Goal: Information Seeking & Learning: Compare options

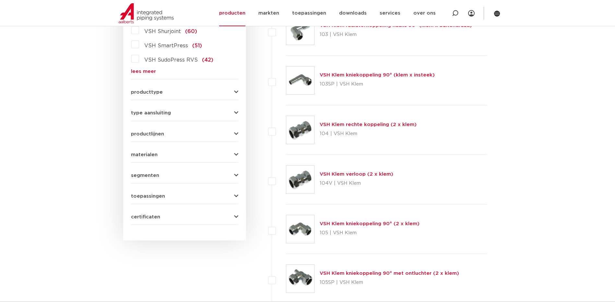
scroll to position [71, 0]
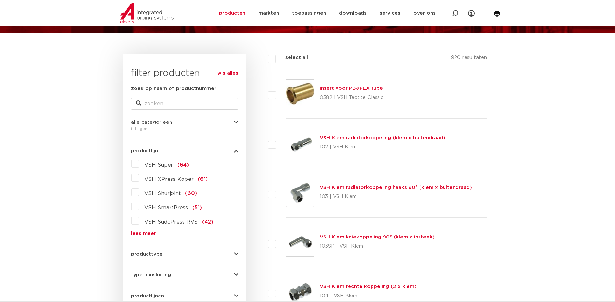
click at [134, 225] on div "VSH Super (64) VSH XPress Koper (61) VSH Shurjoint (60) VSH SmartPress (51) VSH…" at bounding box center [184, 197] width 107 height 77
click at [139, 222] on label "VSH SudoPress RVS (42)" at bounding box center [176, 221] width 74 height 10
click at [0, 0] on input "VSH SudoPress RVS (42)" at bounding box center [0, 0] width 0 height 0
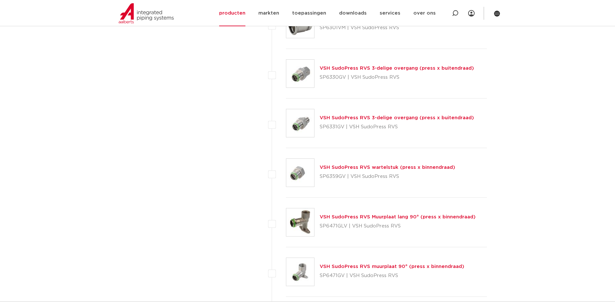
scroll to position [1530, 0]
click at [431, 165] on link "VSH SudoPress RVS wartelstuk (press x binnendraad)" at bounding box center [388, 167] width 136 height 5
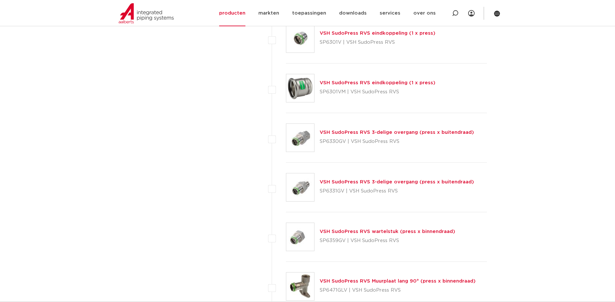
scroll to position [1465, 0]
click at [337, 131] on link "VSH SudoPress RVS 3-delige overgang (press x buitendraad)" at bounding box center [397, 132] width 154 height 5
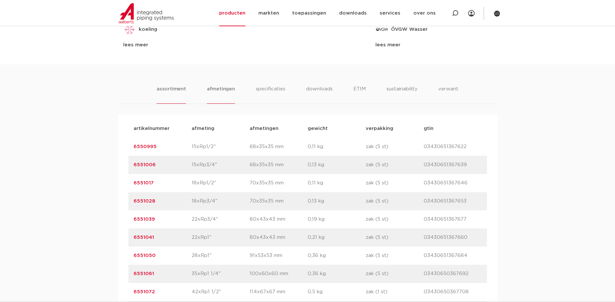
scroll to position [421, 0]
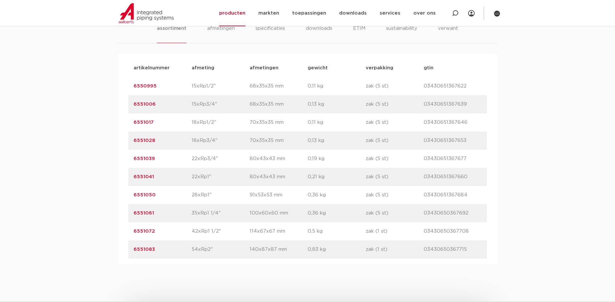
drag, startPoint x: 249, startPoint y: 247, endPoint x: 255, endPoint y: 248, distance: 5.6
click at [255, 248] on div "artikelnummer 6551083 afmeting 54xRp2" afmetingen 140x87x87 mm gewicht 0,83 kg …" at bounding box center [307, 250] width 359 height 18
drag, startPoint x: 255, startPoint y: 248, endPoint x: 257, endPoint y: 259, distance: 11.1
click at [257, 259] on div "artikelnummer 6551083 afmeting 54xRp2" afmetingen 140x87x87 mm gewicht 0,83 kg …" at bounding box center [307, 250] width 359 height 18
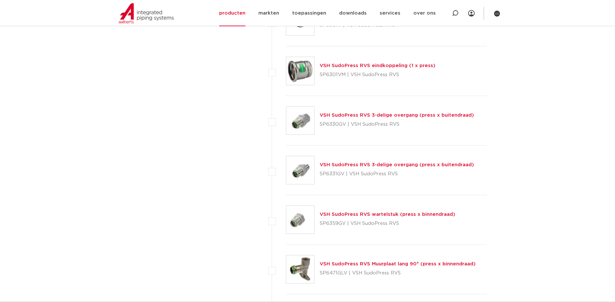
scroll to position [1465, 0]
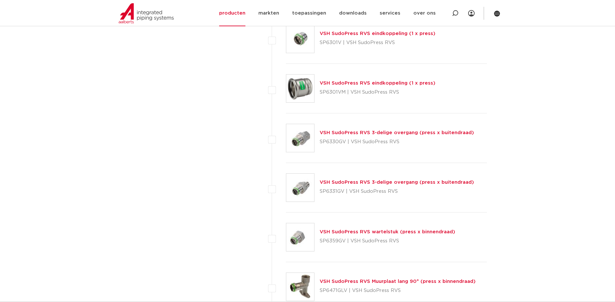
click at [428, 231] on link "VSH SudoPress RVS wartelstuk (press x binnendraad)" at bounding box center [388, 232] width 136 height 5
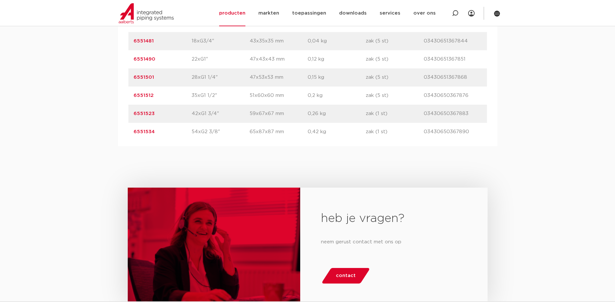
scroll to position [454, 0]
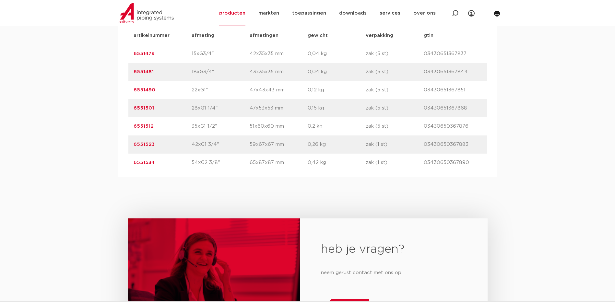
drag, startPoint x: 218, startPoint y: 164, endPoint x: 204, endPoint y: 164, distance: 13.9
click at [204, 164] on p "54xG2 3/8"" at bounding box center [221, 163] width 58 height 8
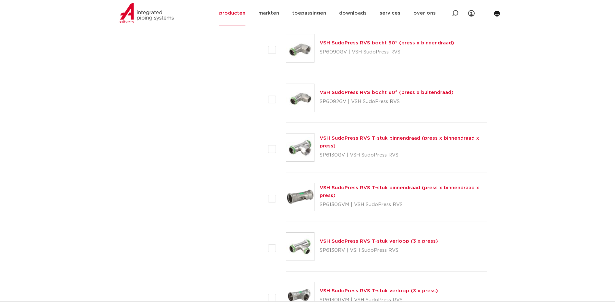
scroll to position [460, 0]
